Goal: Task Accomplishment & Management: Use online tool/utility

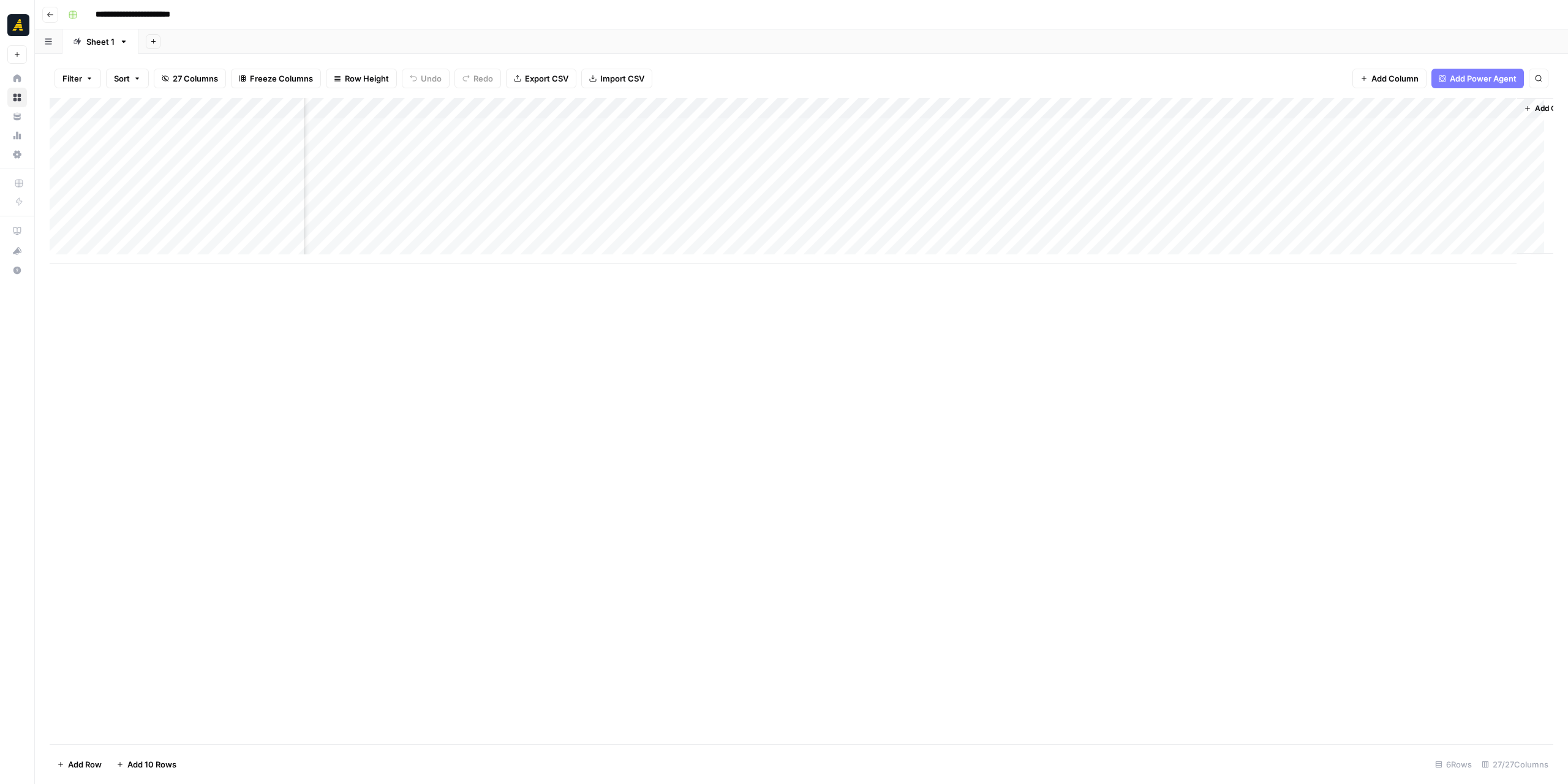
scroll to position [0, 1632]
click at [1427, 167] on div "Add Column" at bounding box center [801, 181] width 1503 height 166
click at [1291, 174] on div "Add Column" at bounding box center [801, 181] width 1503 height 166
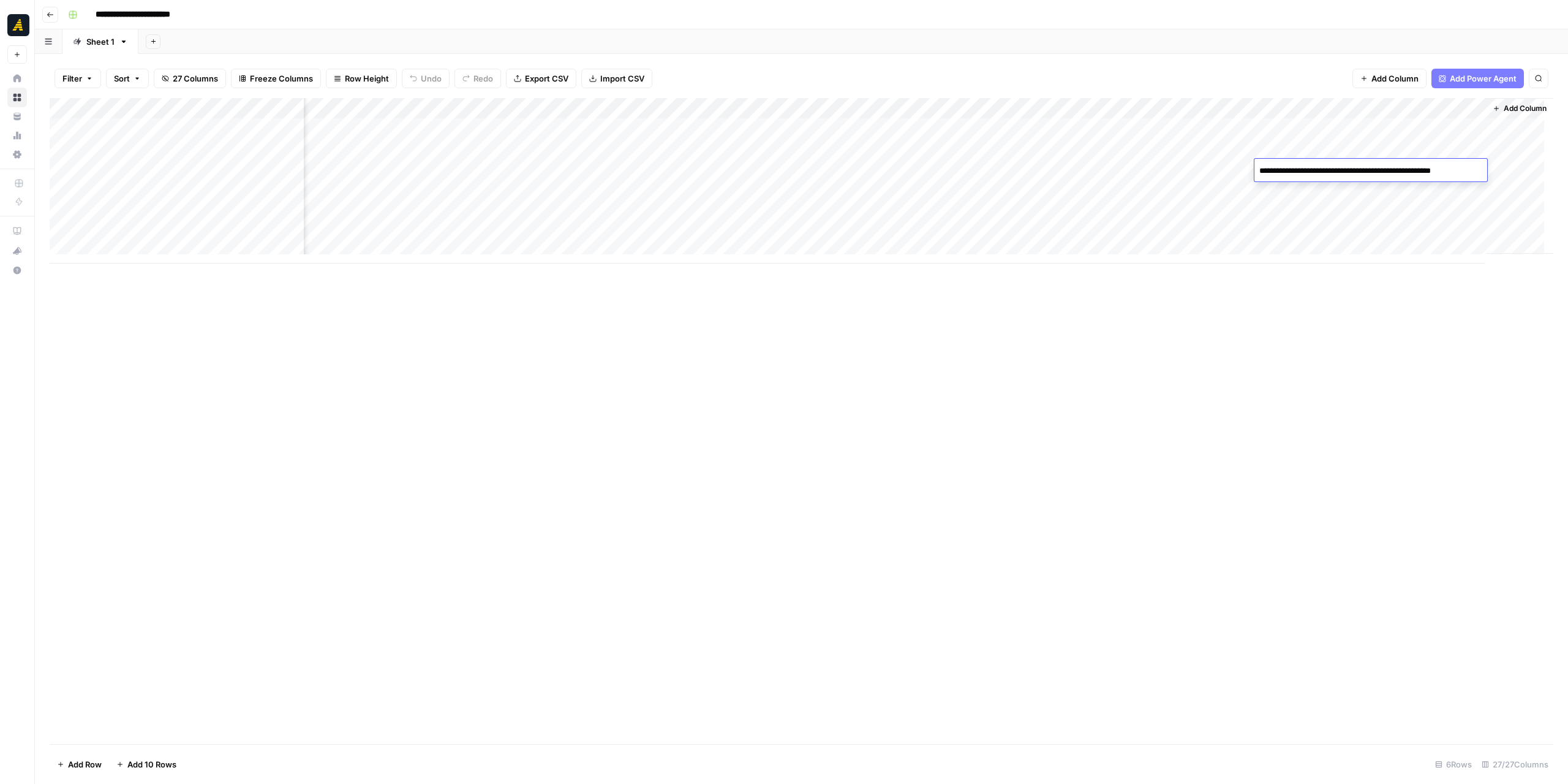
click at [1198, 171] on div "Add Column" at bounding box center [801, 181] width 1503 height 166
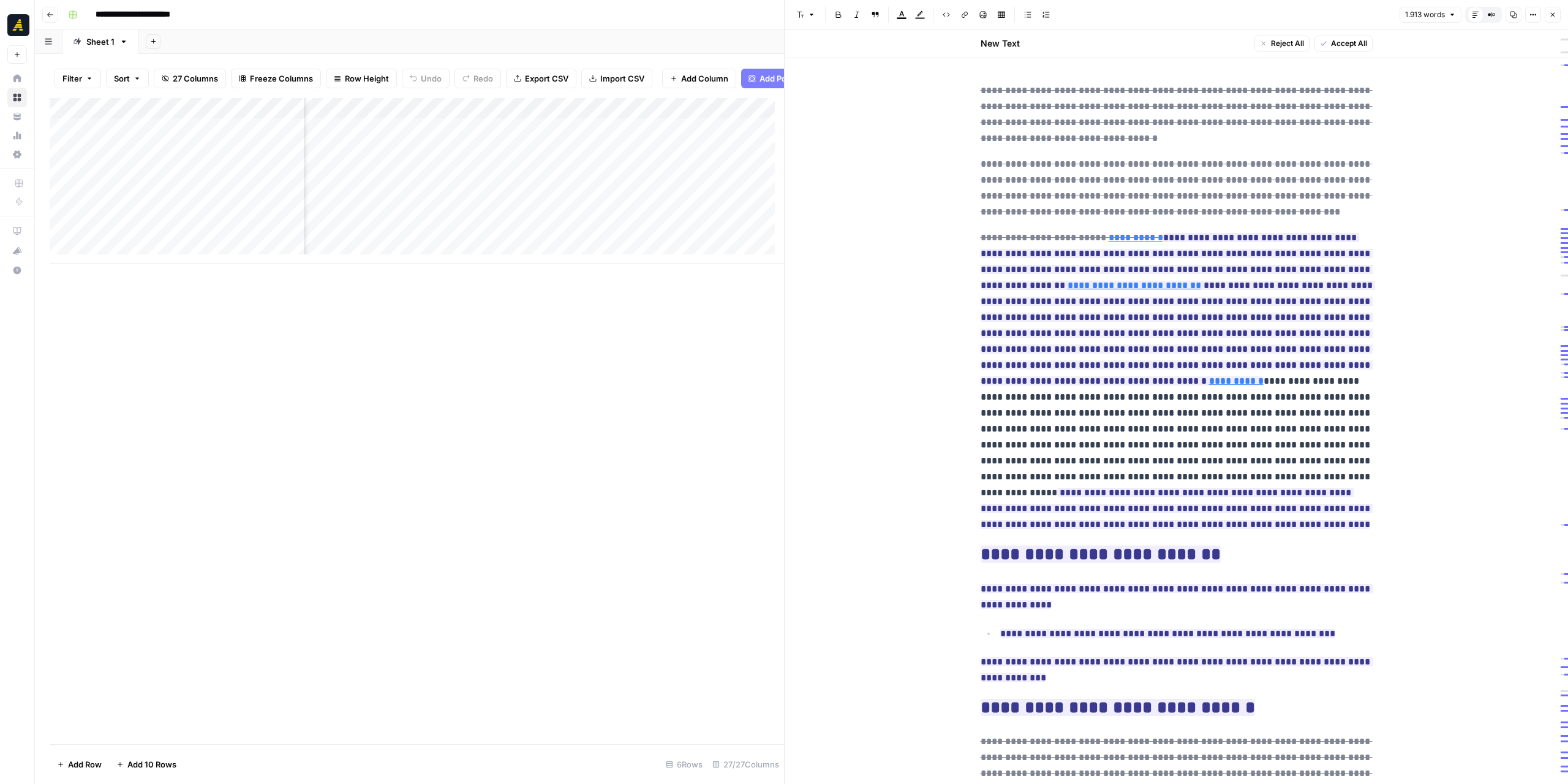
click at [1552, 13] on icon "button" at bounding box center [1552, 15] width 8 height 8
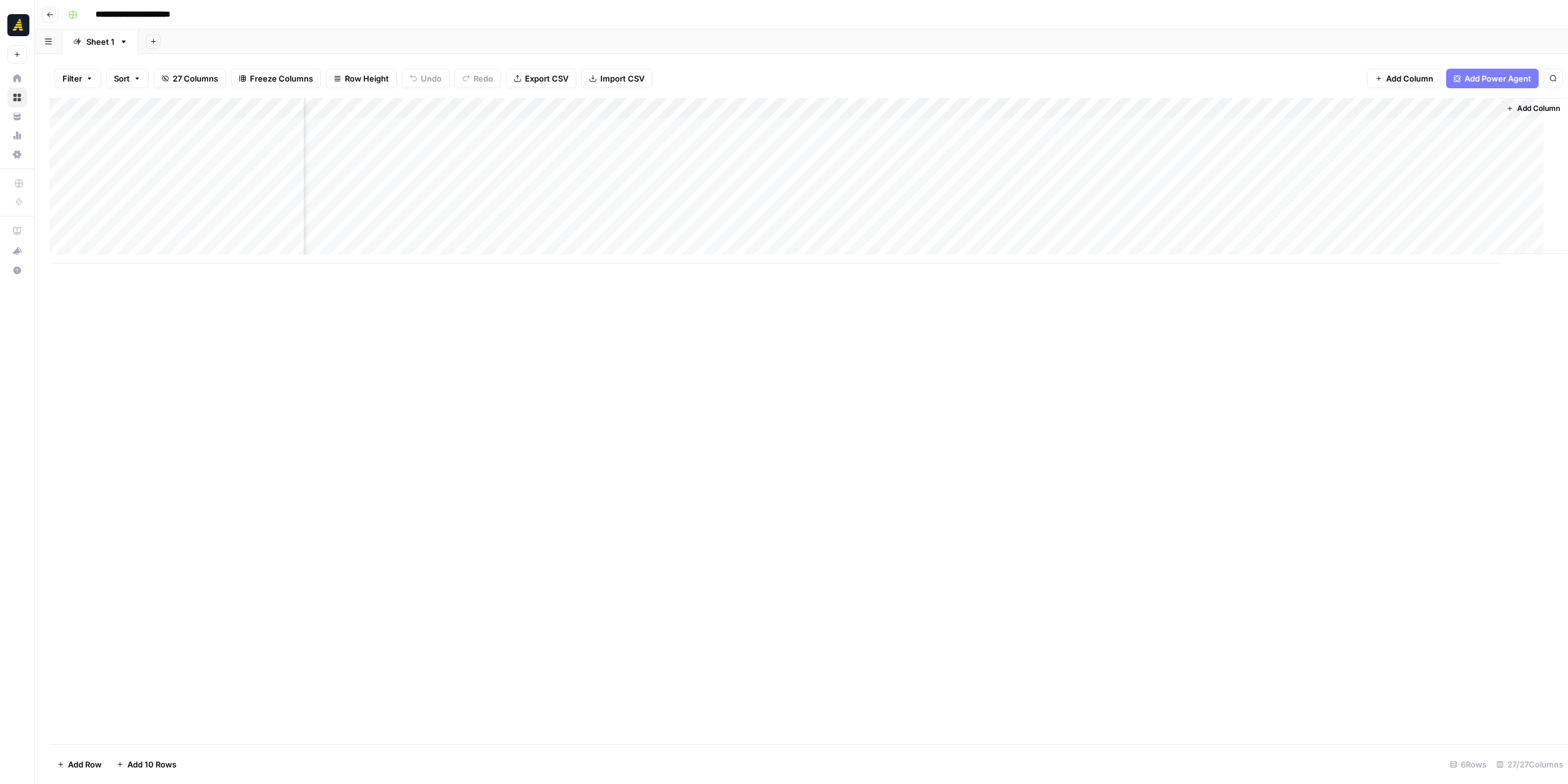
scroll to position [0, 1618]
click at [1081, 181] on div "Add Column" at bounding box center [801, 181] width 1503 height 166
click at [1552, 12] on icon "button" at bounding box center [1552, 15] width 8 height 8
click at [1032, 168] on div "Add Column" at bounding box center [801, 181] width 1503 height 166
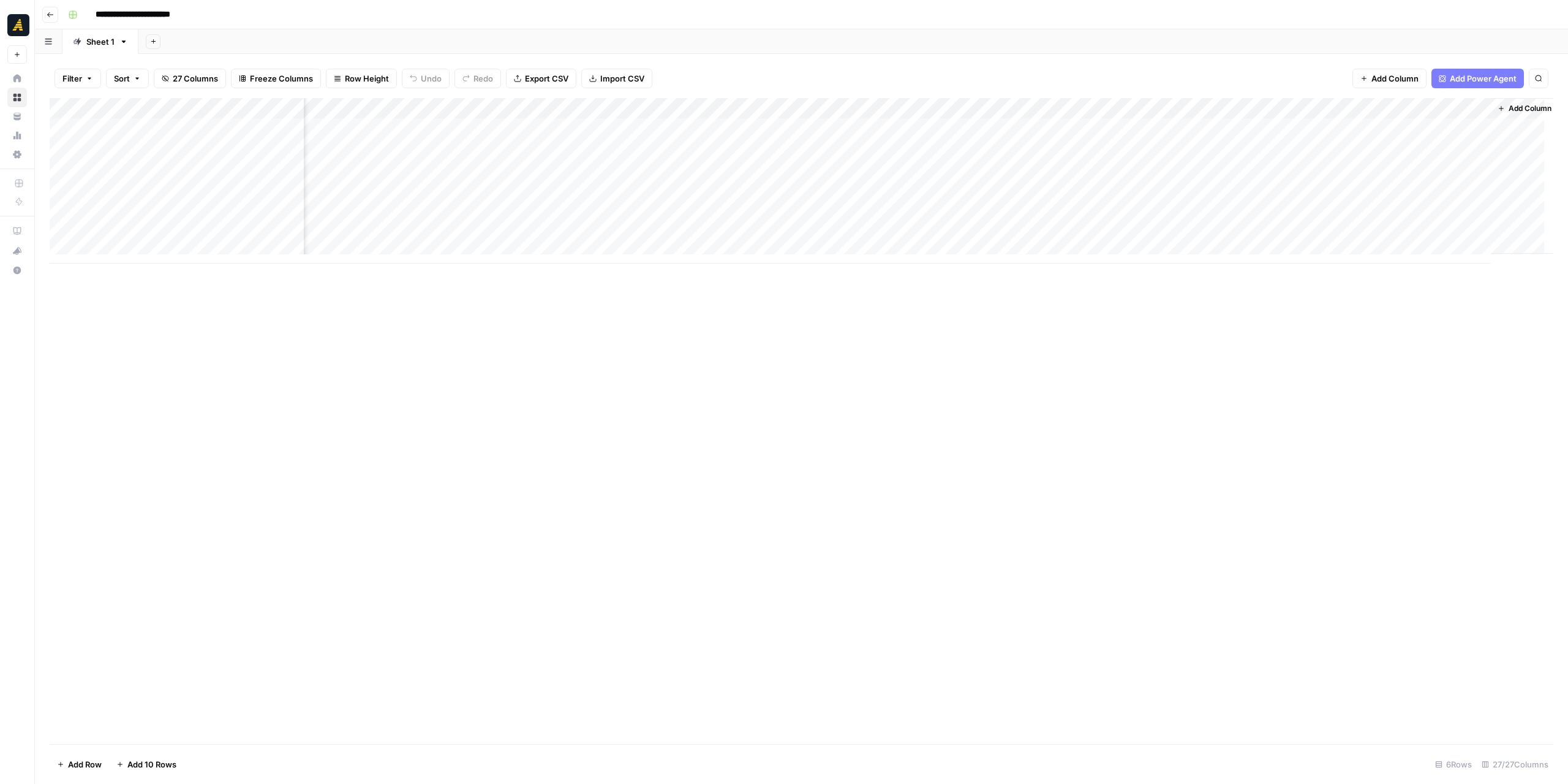
click at [1032, 168] on div "Add Column" at bounding box center [801, 181] width 1503 height 166
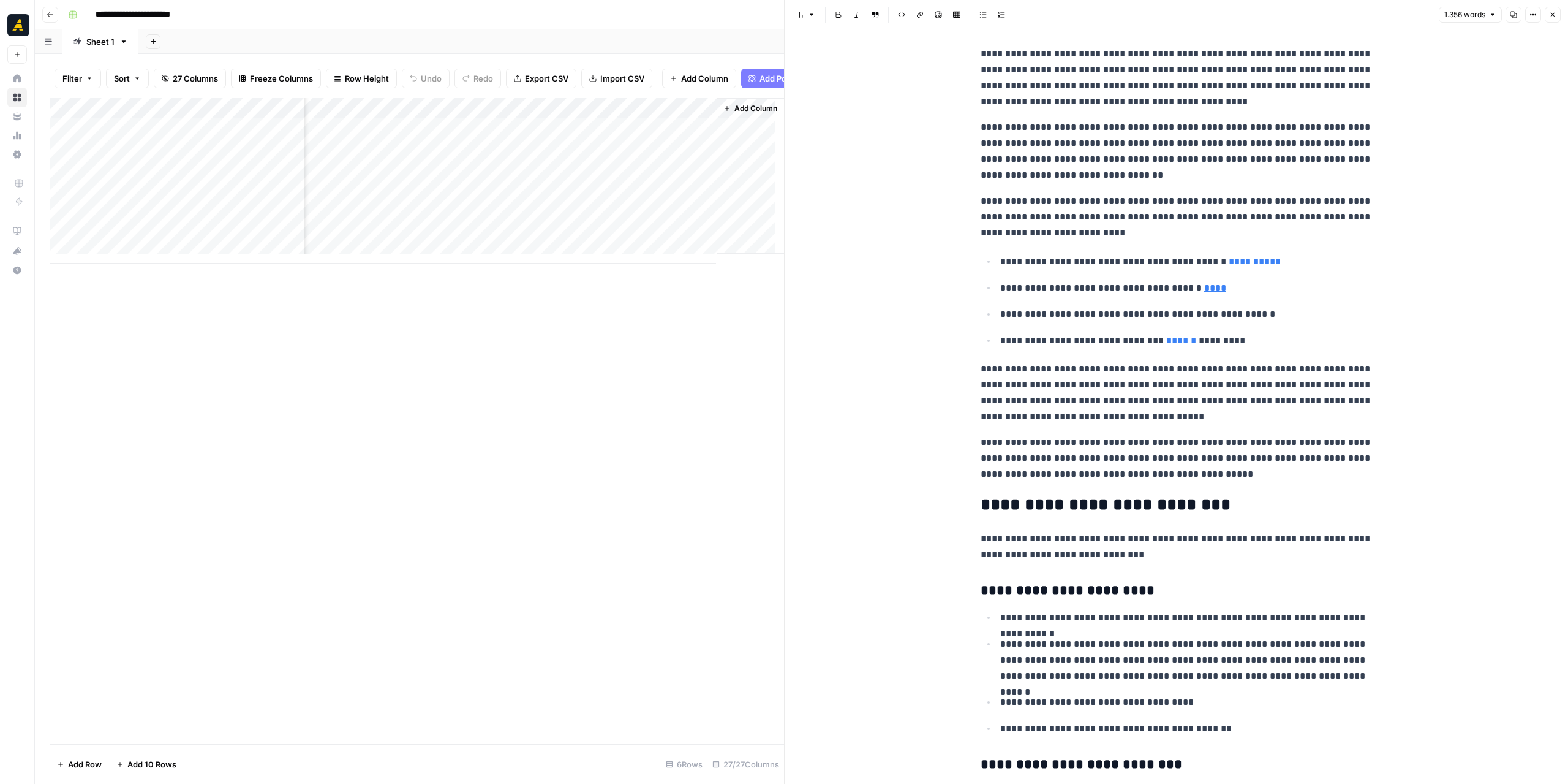
scroll to position [1776, 0]
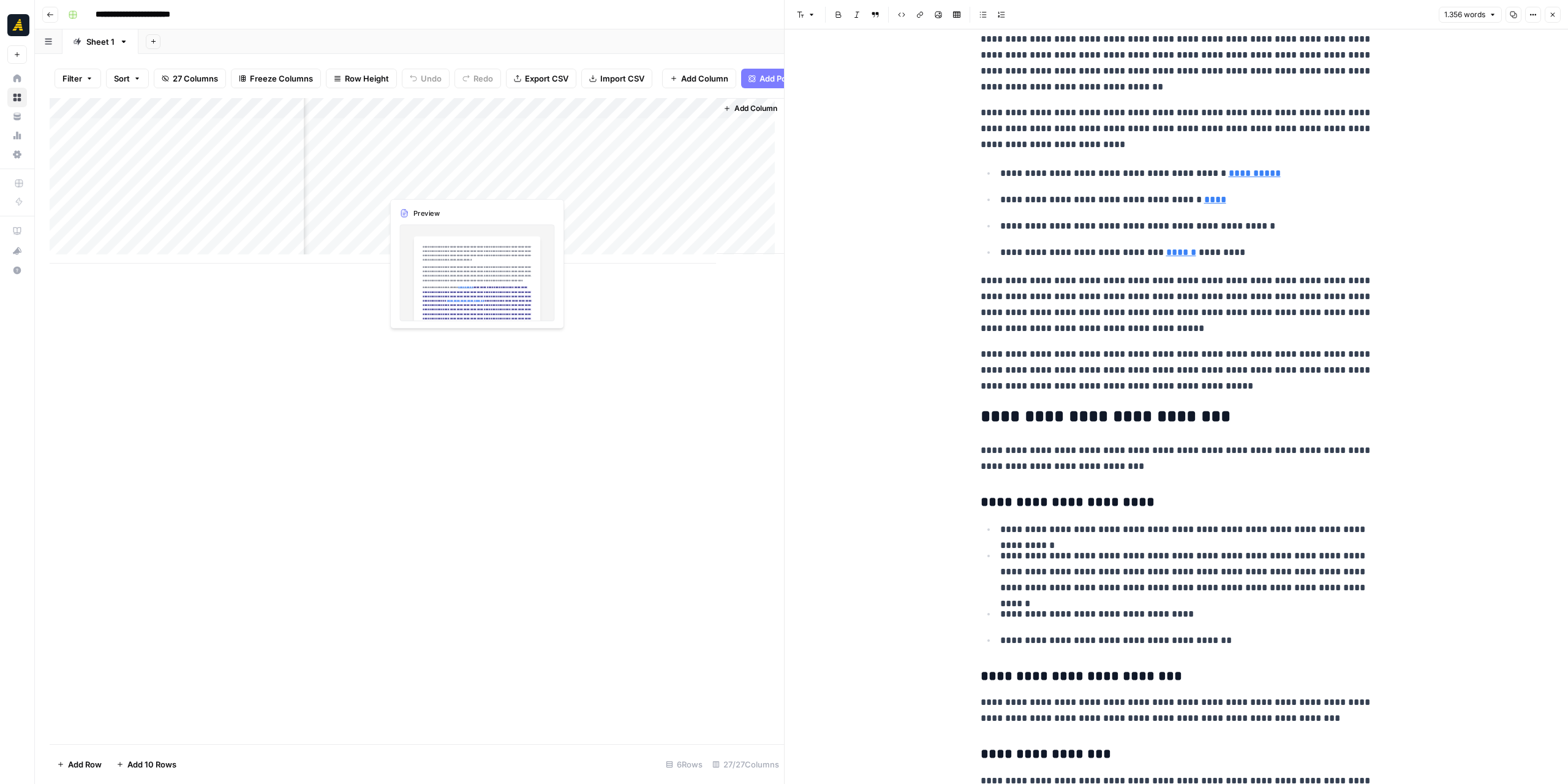
click at [406, 174] on div "Add Column" at bounding box center [417, 181] width 734 height 166
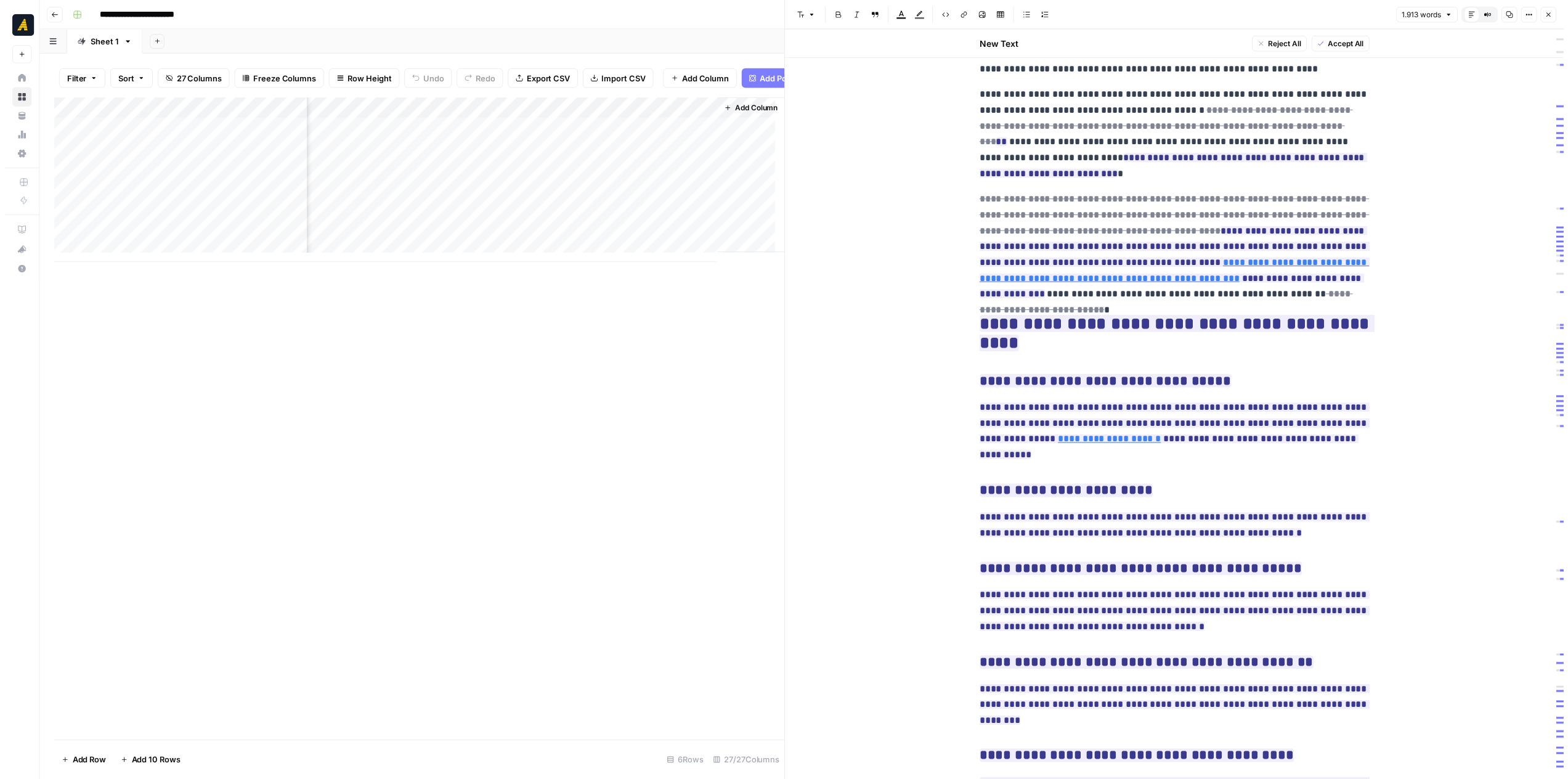
scroll to position [3581, 0]
click at [1559, 15] on icon "button" at bounding box center [1561, 15] width 8 height 8
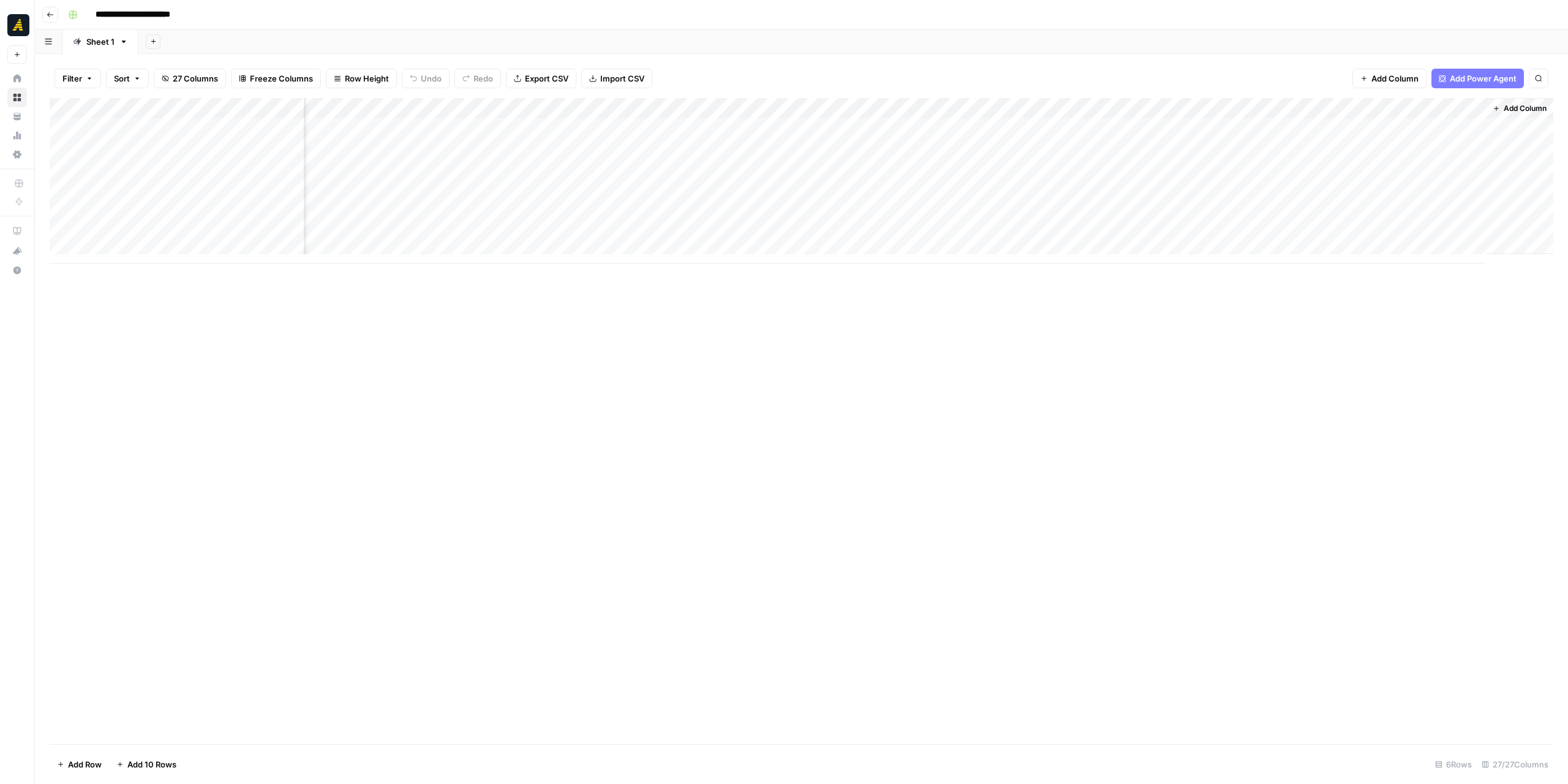
scroll to position [0, 1618]
click at [1034, 295] on div "Add Column" at bounding box center [801, 421] width 1503 height 646
